Goal: Transaction & Acquisition: Book appointment/travel/reservation

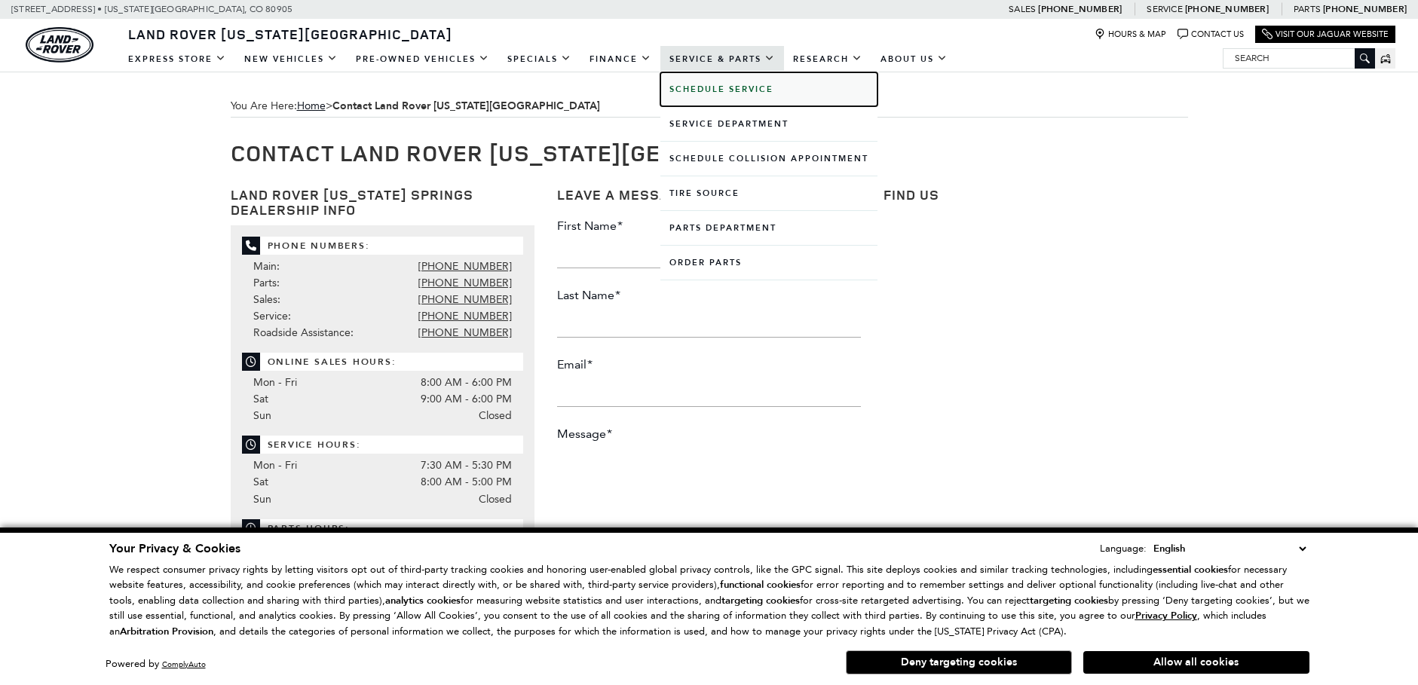
click at [713, 93] on b "Schedule Service" at bounding box center [722, 89] width 104 height 11
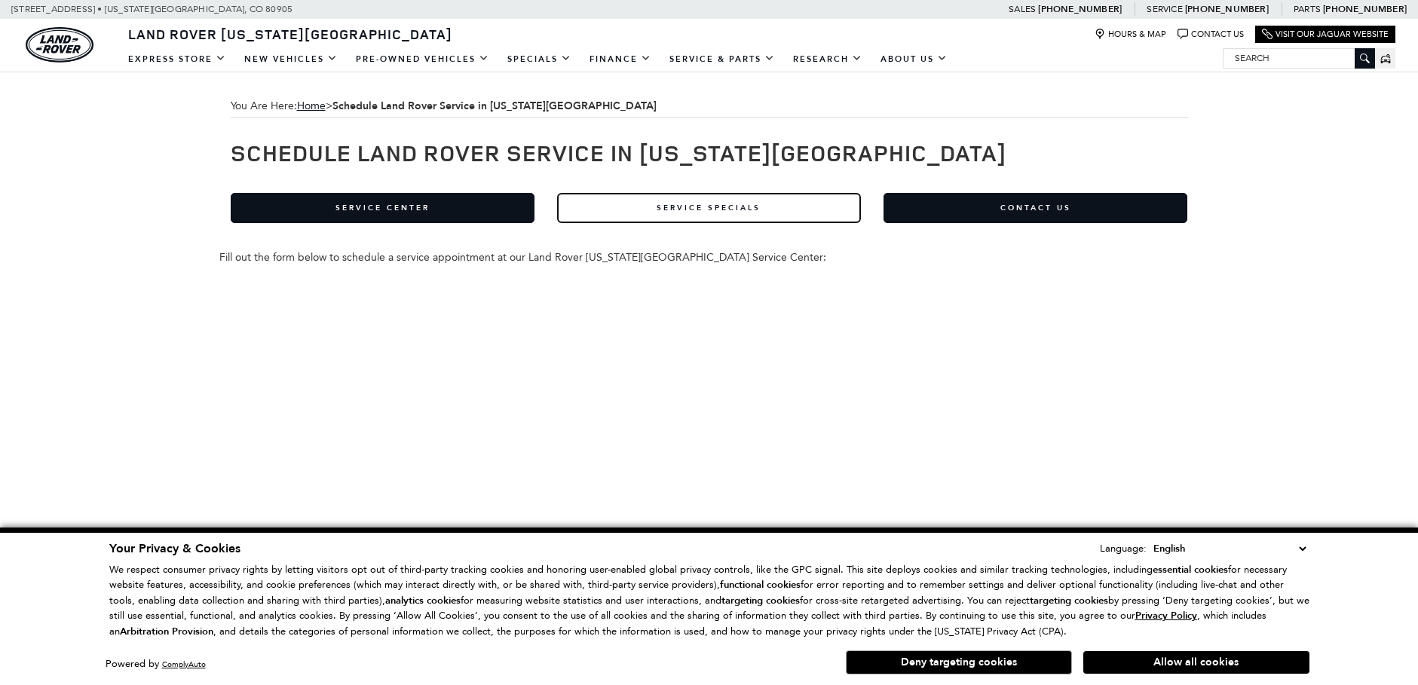
click at [685, 210] on link "Service Specials" at bounding box center [709, 208] width 304 height 30
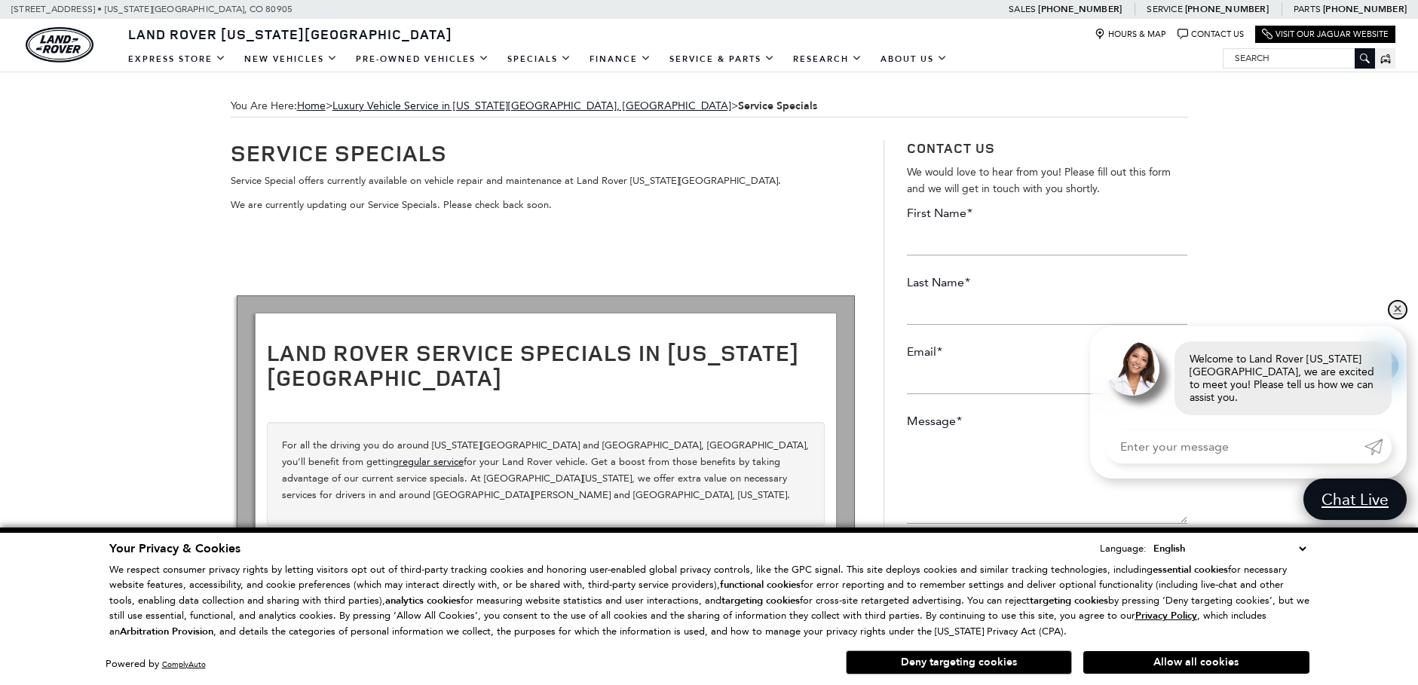
click at [1400, 319] on link "✕" at bounding box center [1398, 310] width 18 height 18
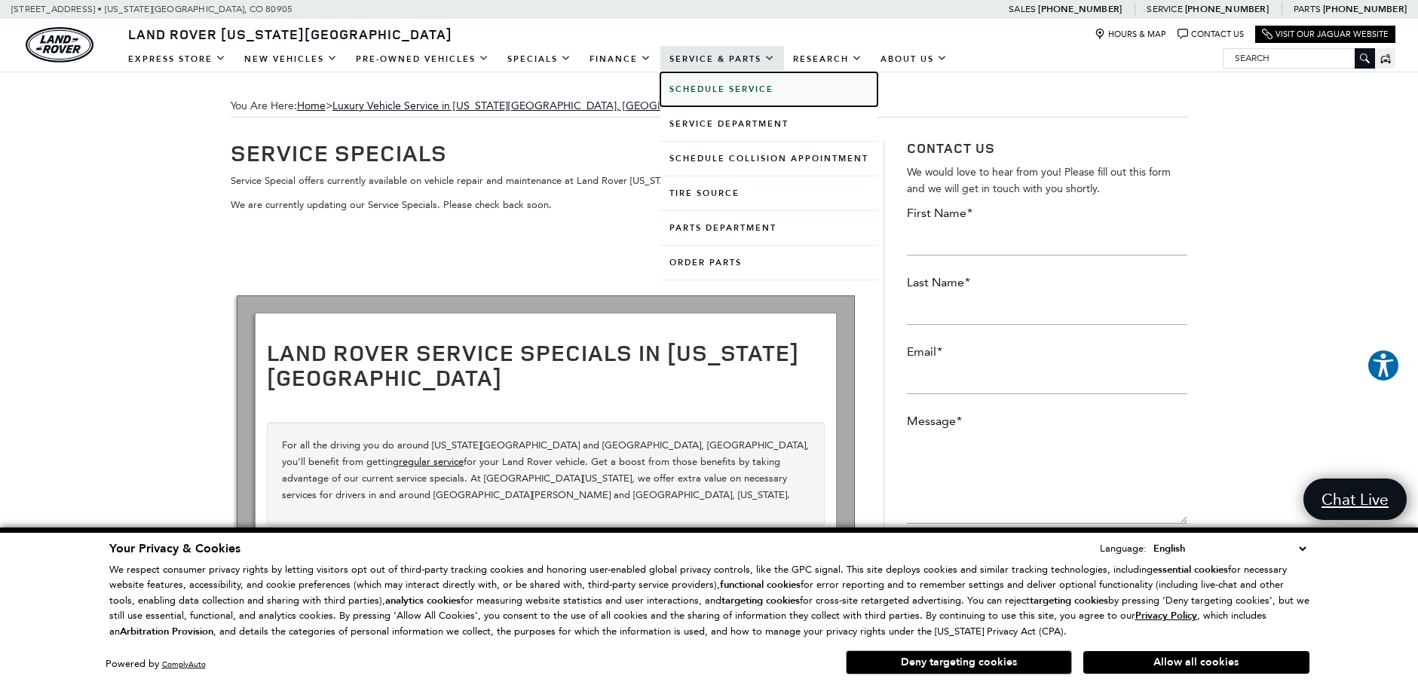
click at [727, 86] on b "Schedule Service" at bounding box center [722, 89] width 104 height 11
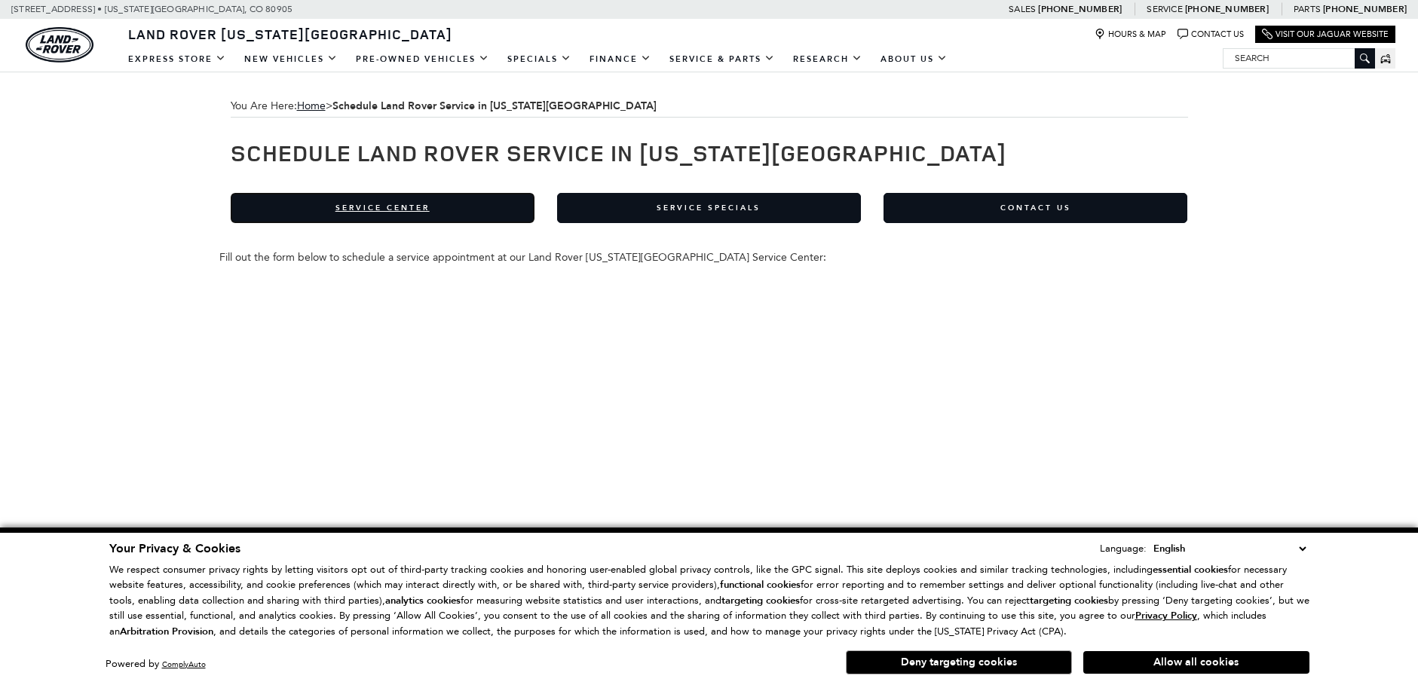
click at [482, 204] on link "Service Center" at bounding box center [383, 208] width 304 height 30
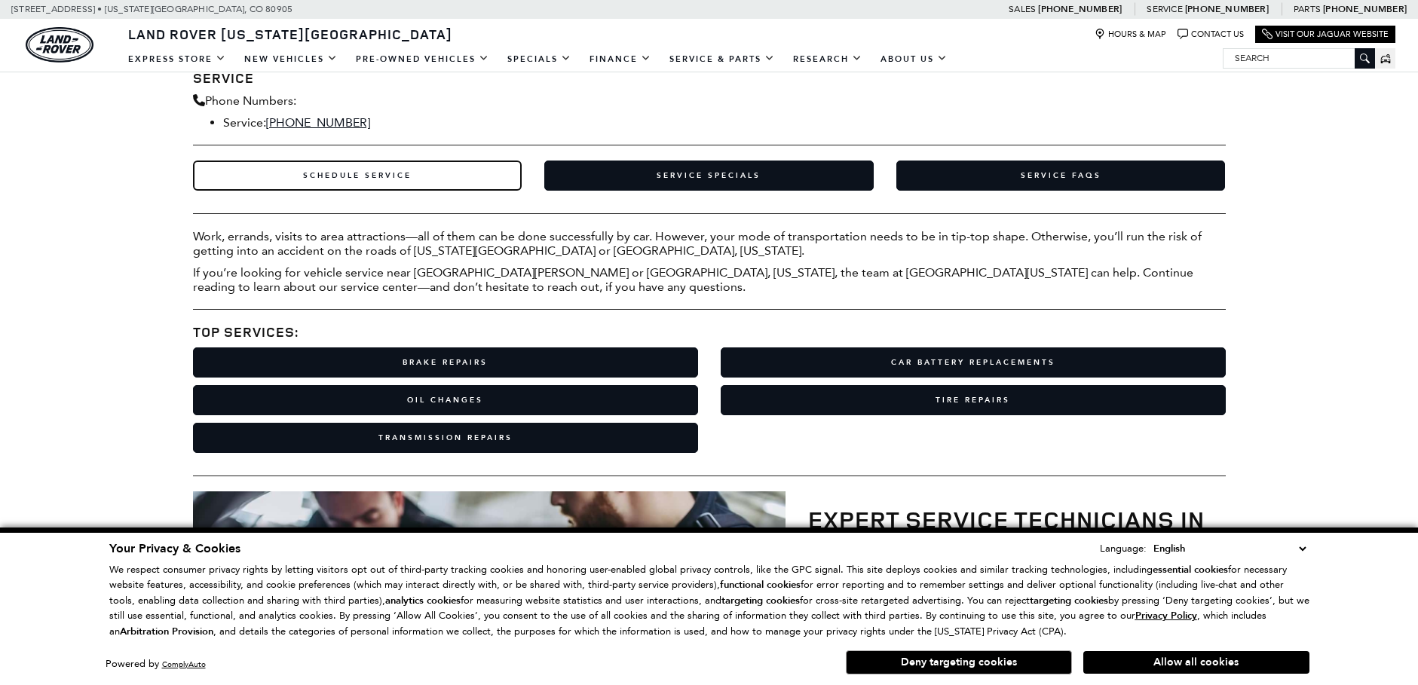
click at [385, 174] on link "Schedule Service" at bounding box center [357, 176] width 329 height 30
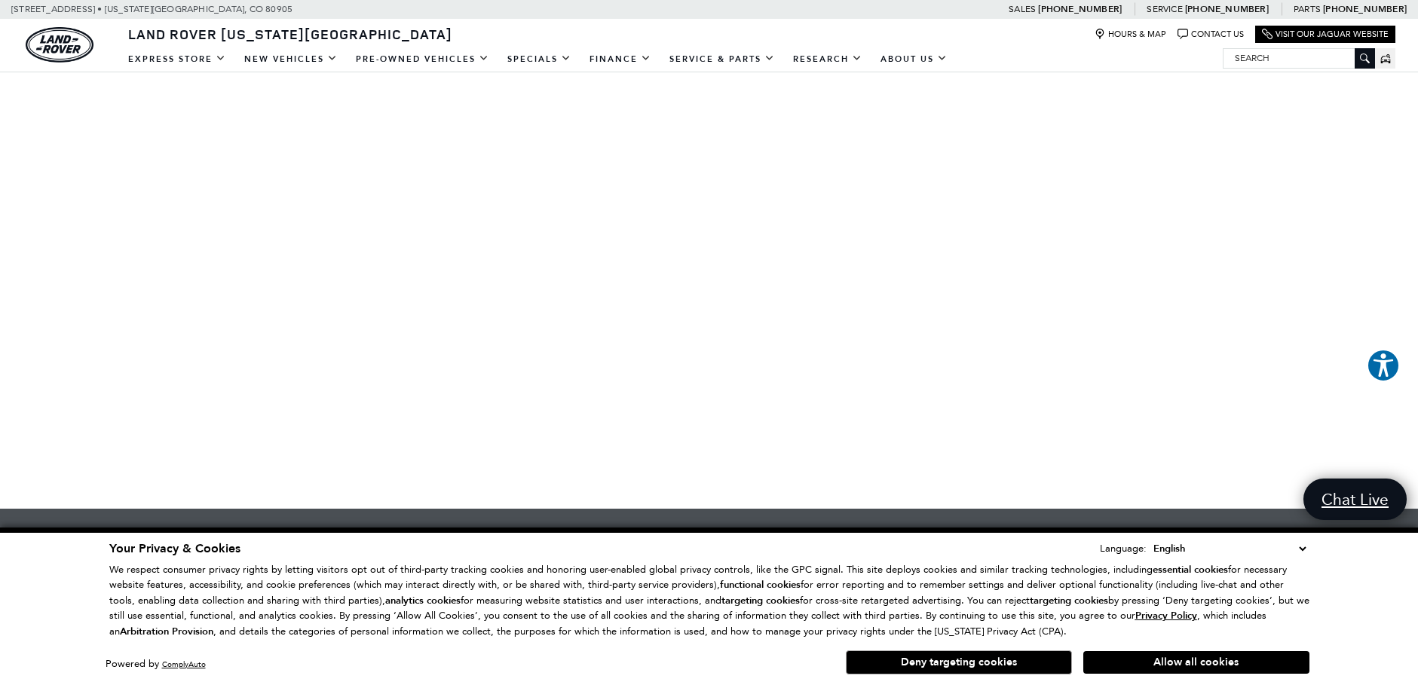
scroll to position [452, 0]
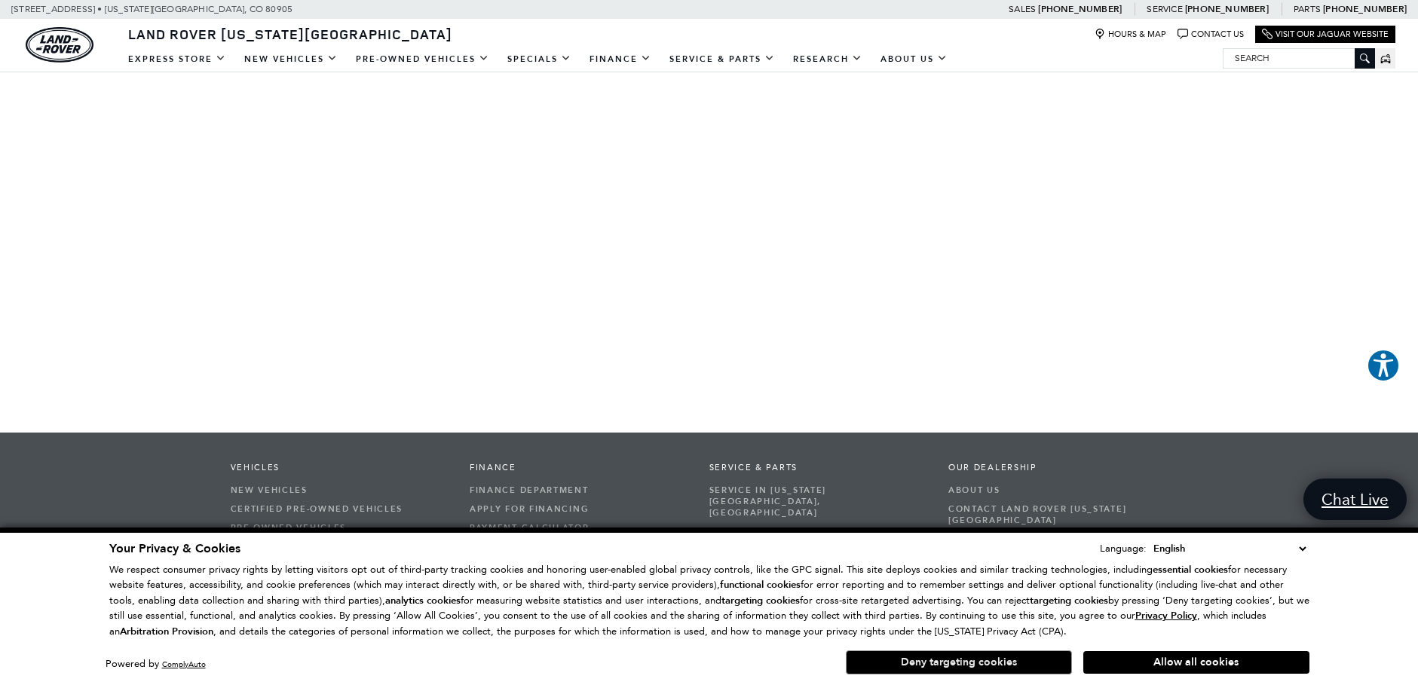
click at [994, 662] on button "Deny targeting cookies" at bounding box center [959, 663] width 226 height 24
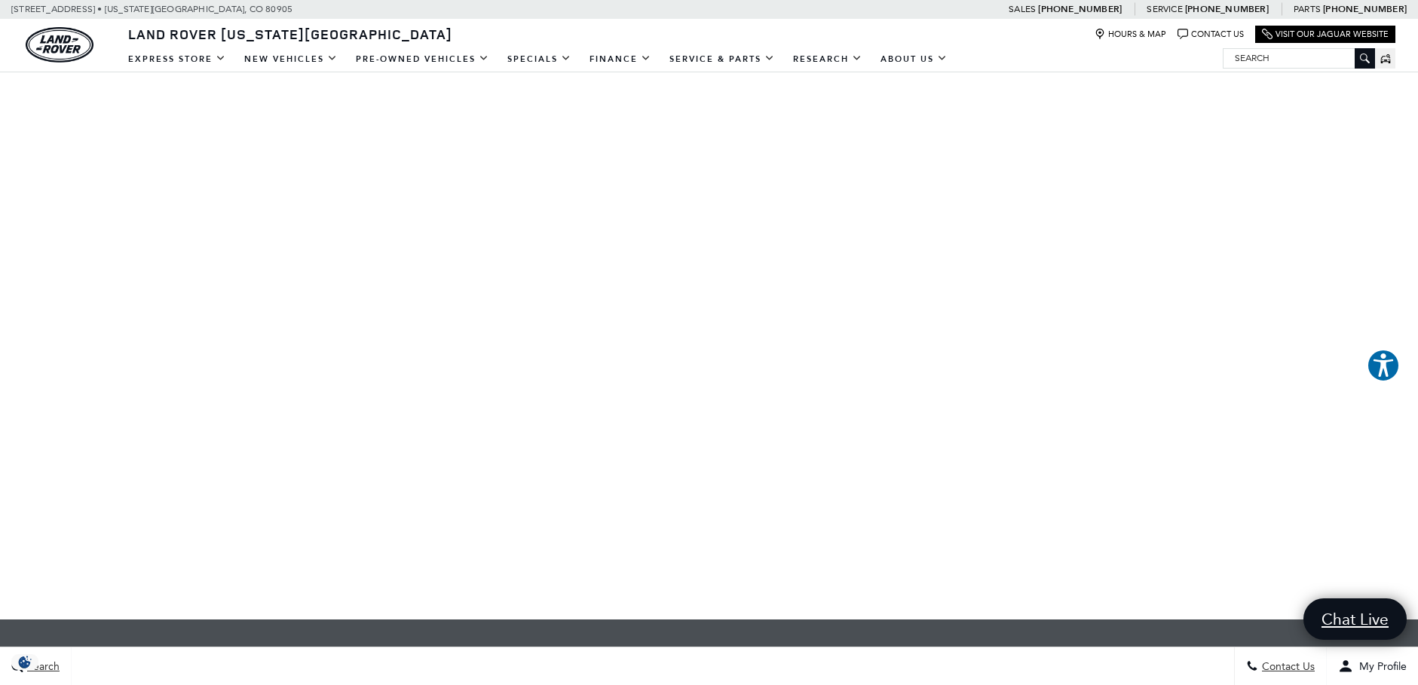
scroll to position [302, 0]
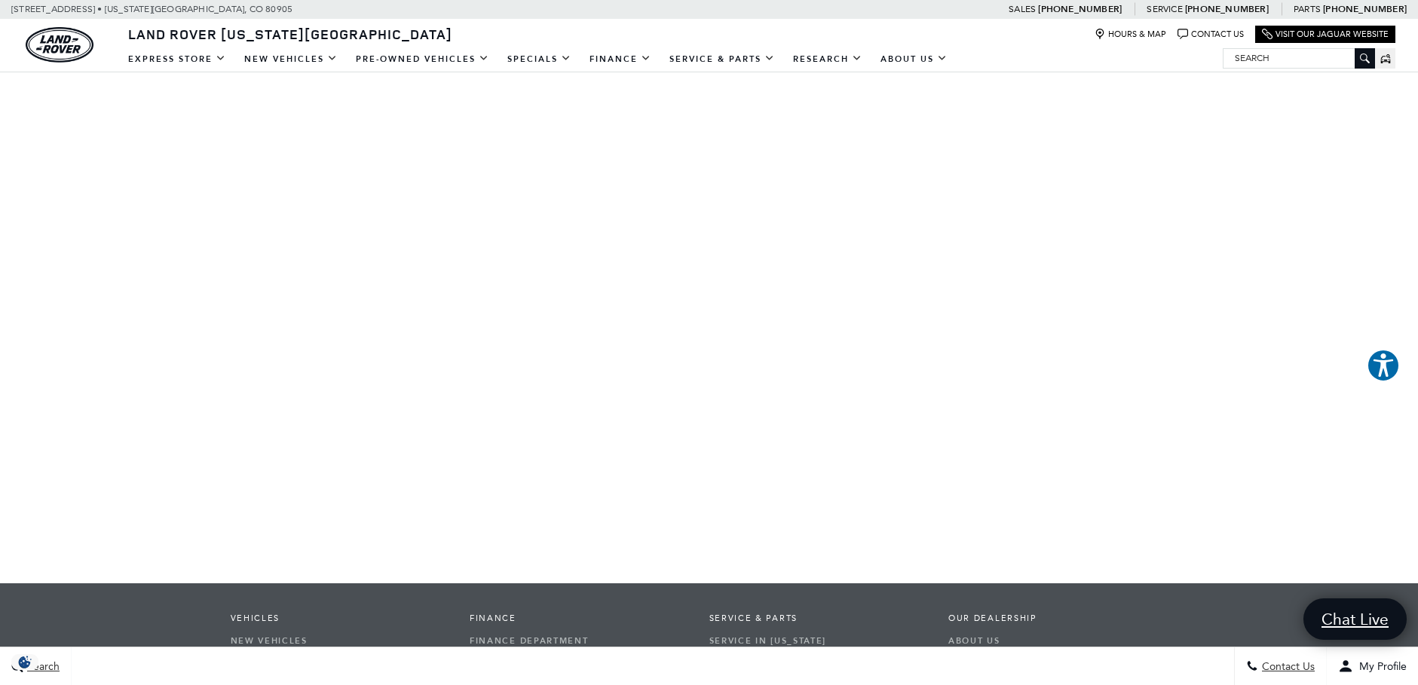
drag, startPoint x: 1197, startPoint y: 513, endPoint x: 216, endPoint y: 199, distance: 1029.8
click at [216, 199] on div "You Are Here: Home > Schedule Land Rover Service in [US_STATE][GEOGRAPHIC_DATA]…" at bounding box center [709, 366] width 1418 height 1190
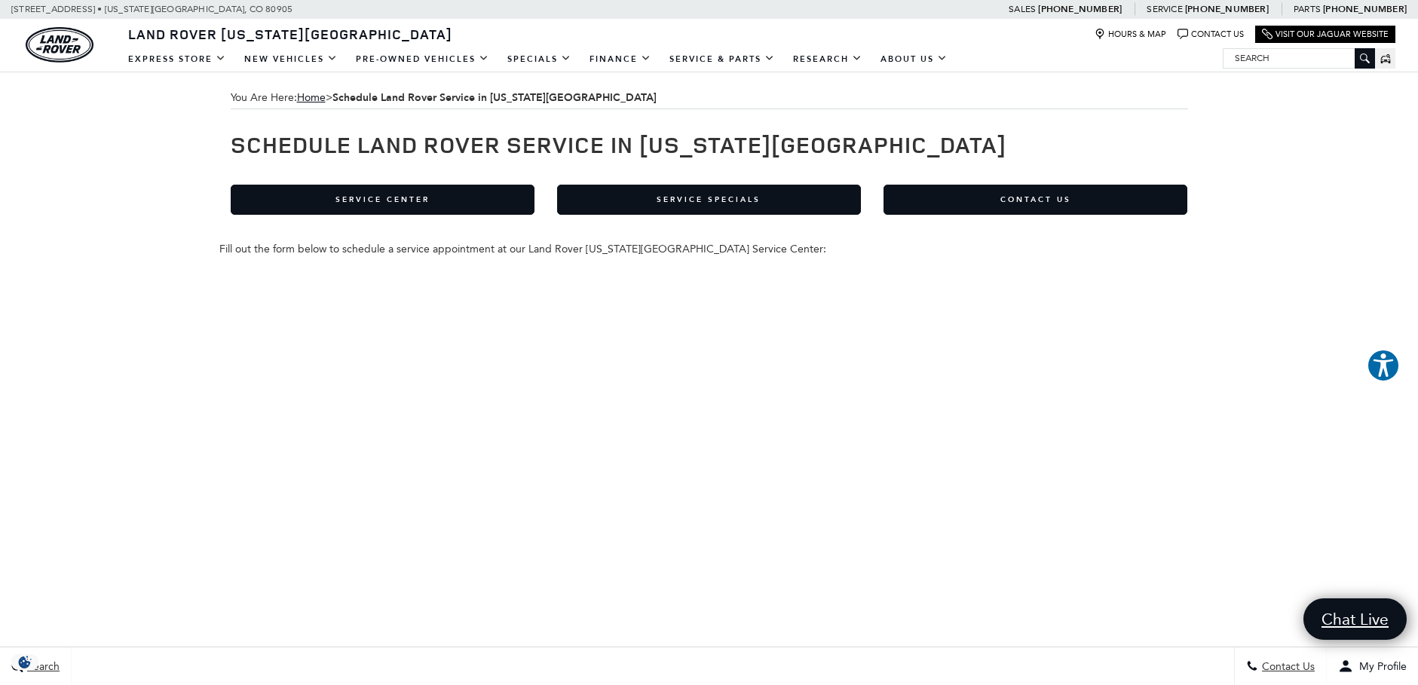
scroll to position [0, 0]
